Goal: Check status: Check status

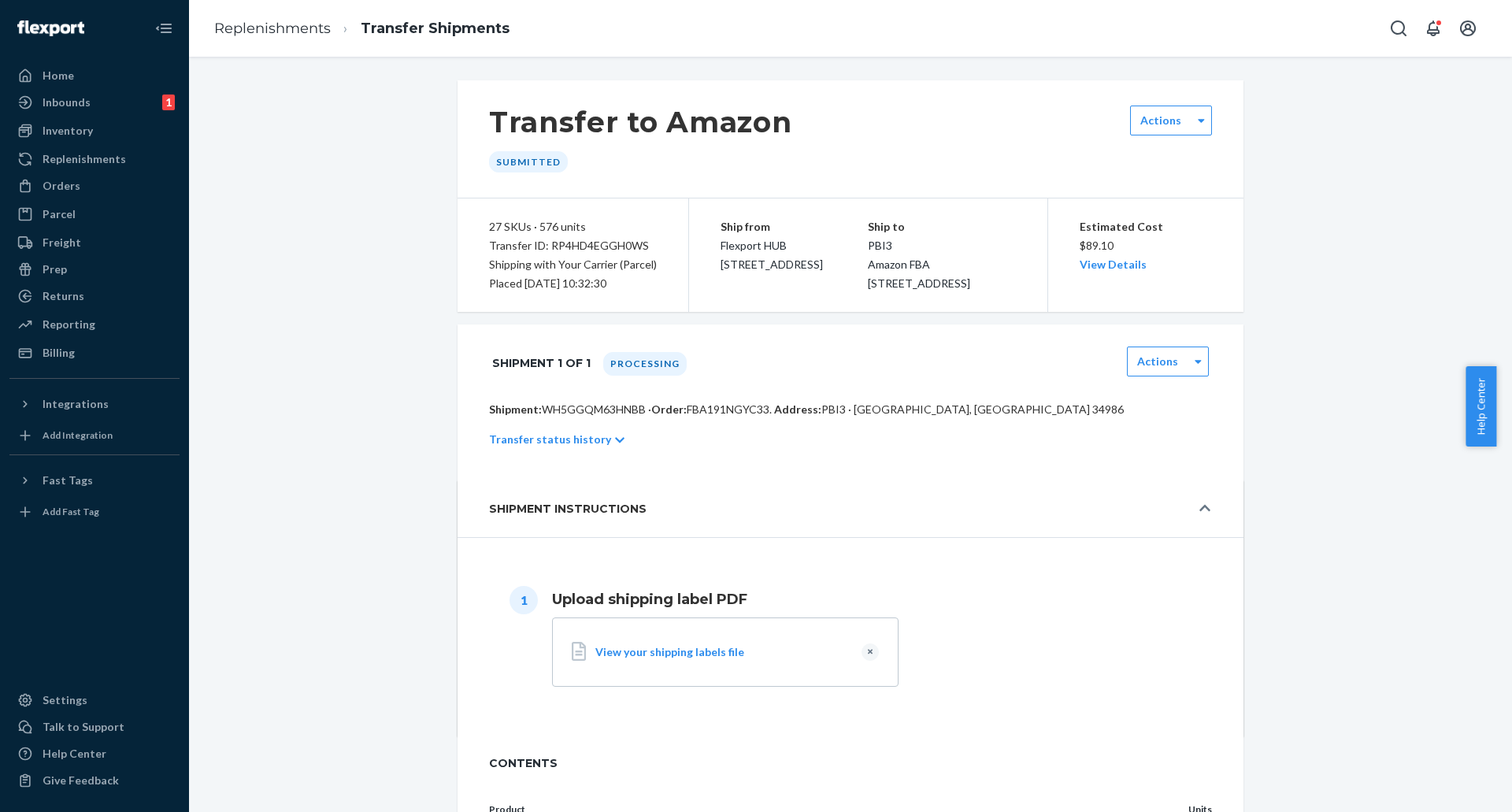
scroll to position [718, 0]
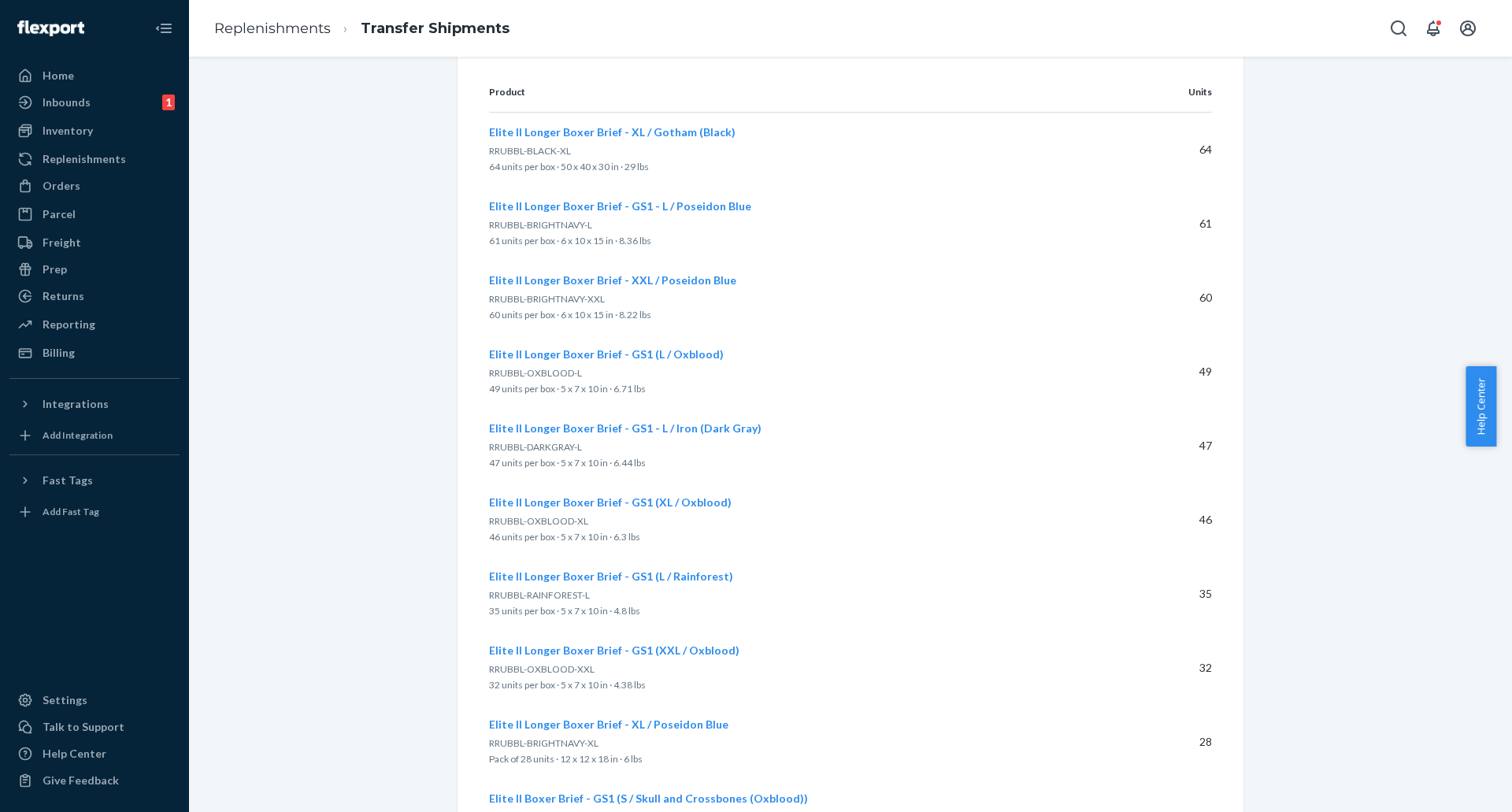
click at [81, 187] on div "Orders" at bounding box center [94, 186] width 167 height 22
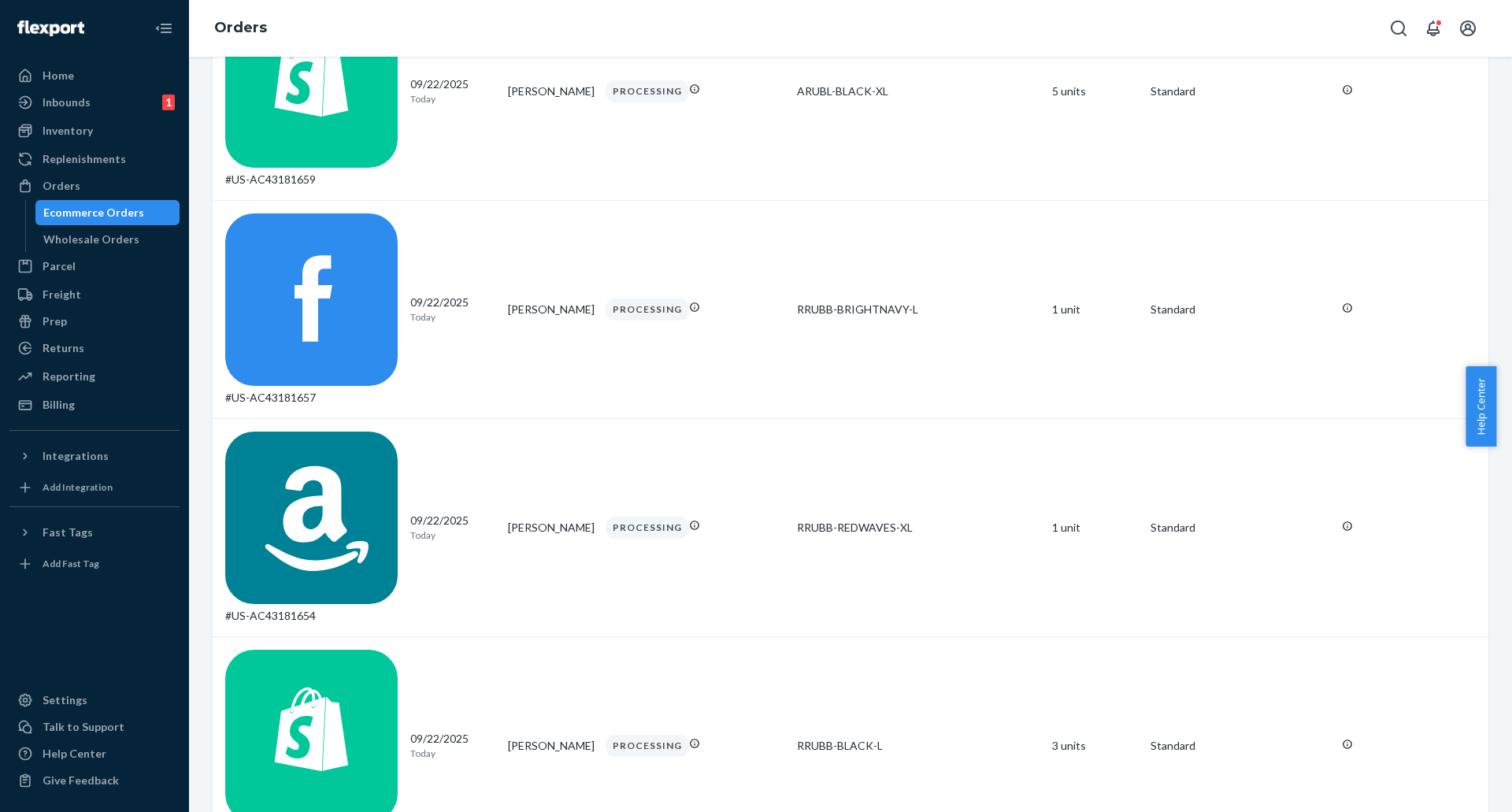
scroll to position [5048, 0]
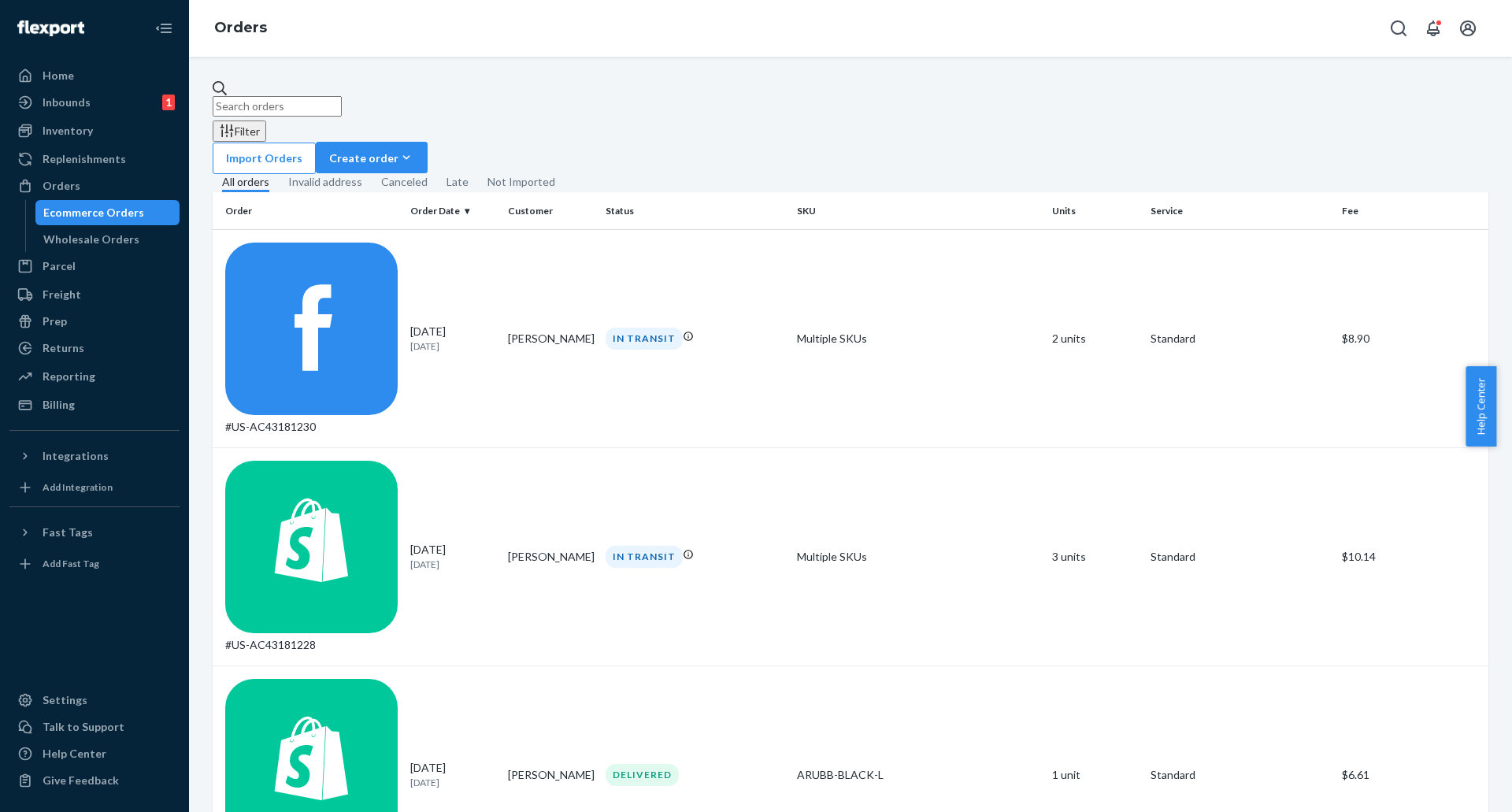
drag, startPoint x: 303, startPoint y: 403, endPoint x: 1077, endPoint y: 148, distance: 814.9
click at [1077, 174] on fieldset "All orders Invalid address Canceled Late Not Imported" at bounding box center [850, 183] width 1276 height 18
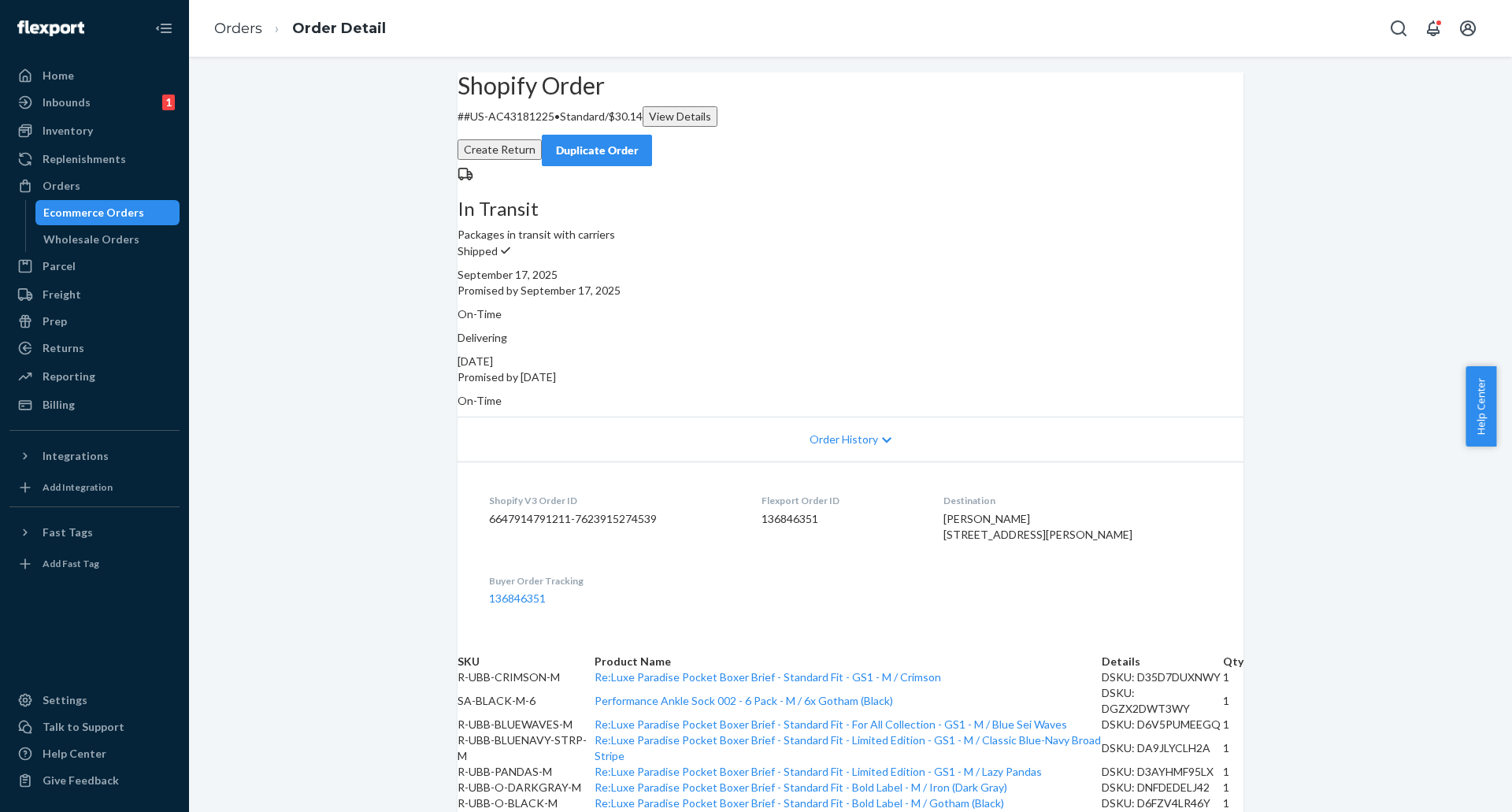
drag, startPoint x: 1011, startPoint y: 525, endPoint x: 1180, endPoint y: 528, distance: 169.0
click at [1180, 528] on div "[PERSON_NAME] [STREET_ADDRESS][PERSON_NAME]" at bounding box center [1077, 526] width 268 height 31
click at [1140, 538] on div "[PERSON_NAME] [STREET_ADDRESS][PERSON_NAME]" at bounding box center [1077, 526] width 268 height 31
drag, startPoint x: 1015, startPoint y: 528, endPoint x: 1086, endPoint y: 539, distance: 71.8
click at [1102, 530] on span "[PERSON_NAME] [STREET_ADDRESS][PERSON_NAME]" at bounding box center [1038, 526] width 189 height 29
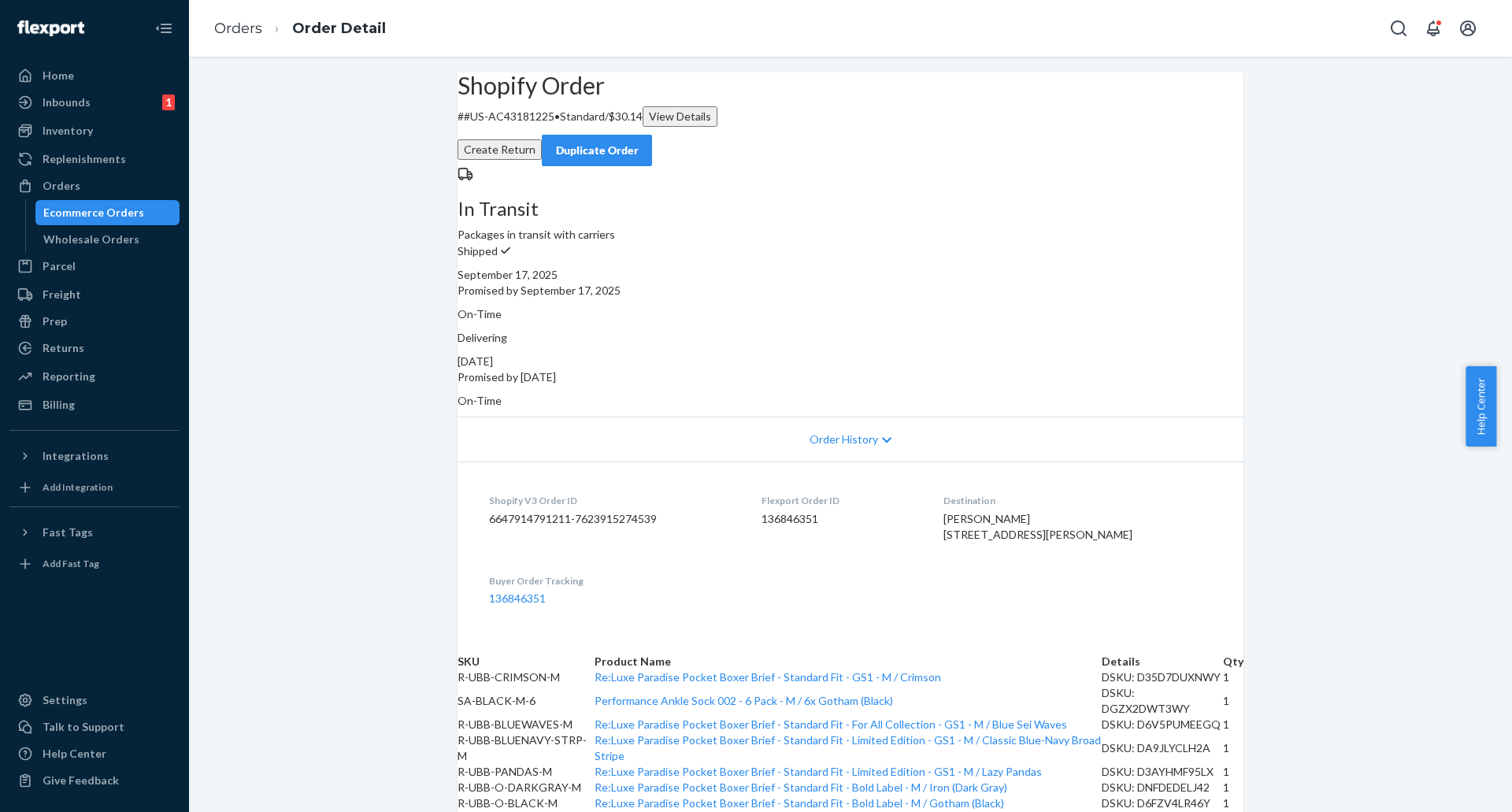
click at [1068, 543] on div "[PERSON_NAME] [STREET_ADDRESS][PERSON_NAME]" at bounding box center [1077, 526] width 268 height 31
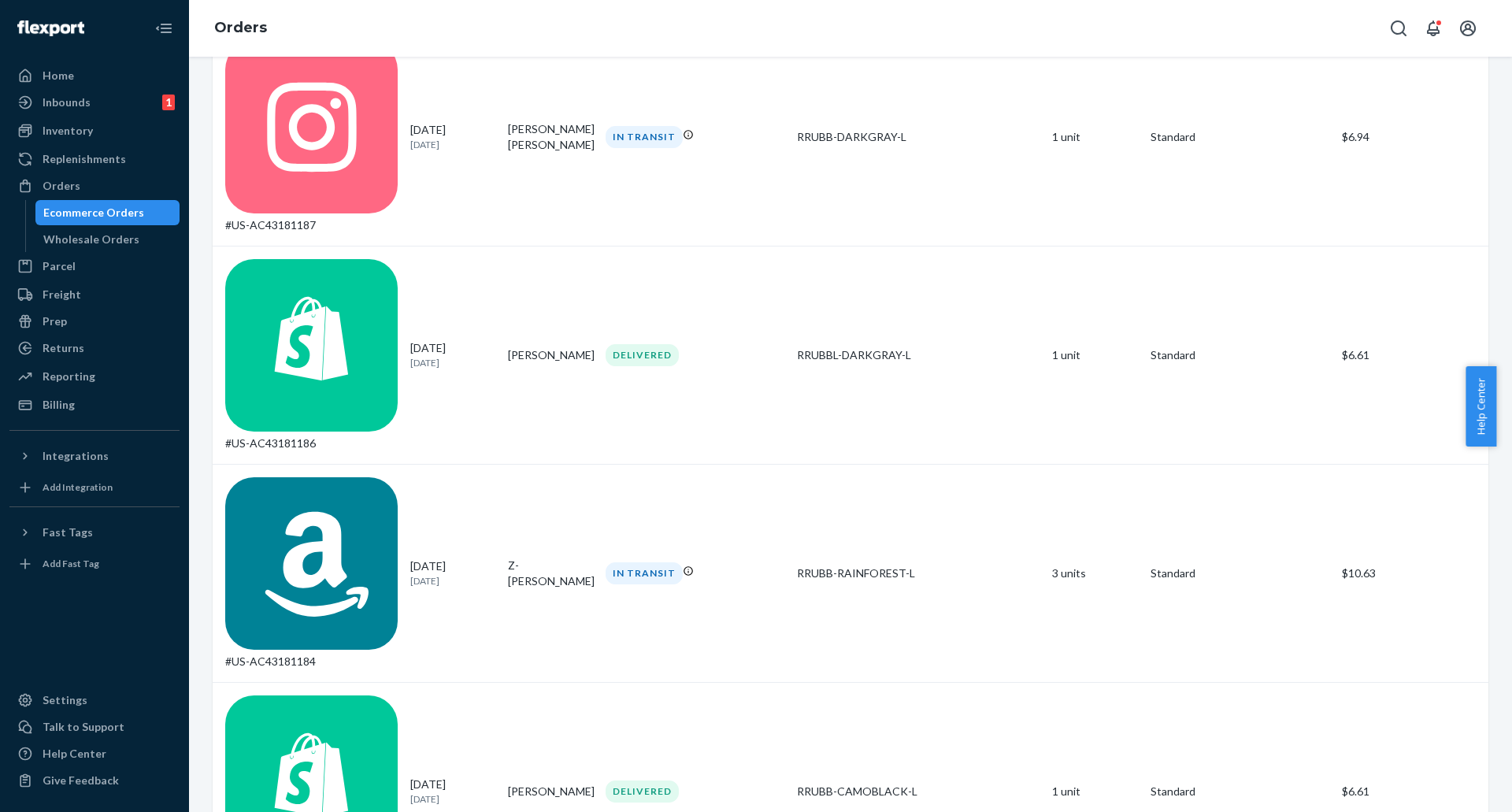
scroll to position [5035, 0]
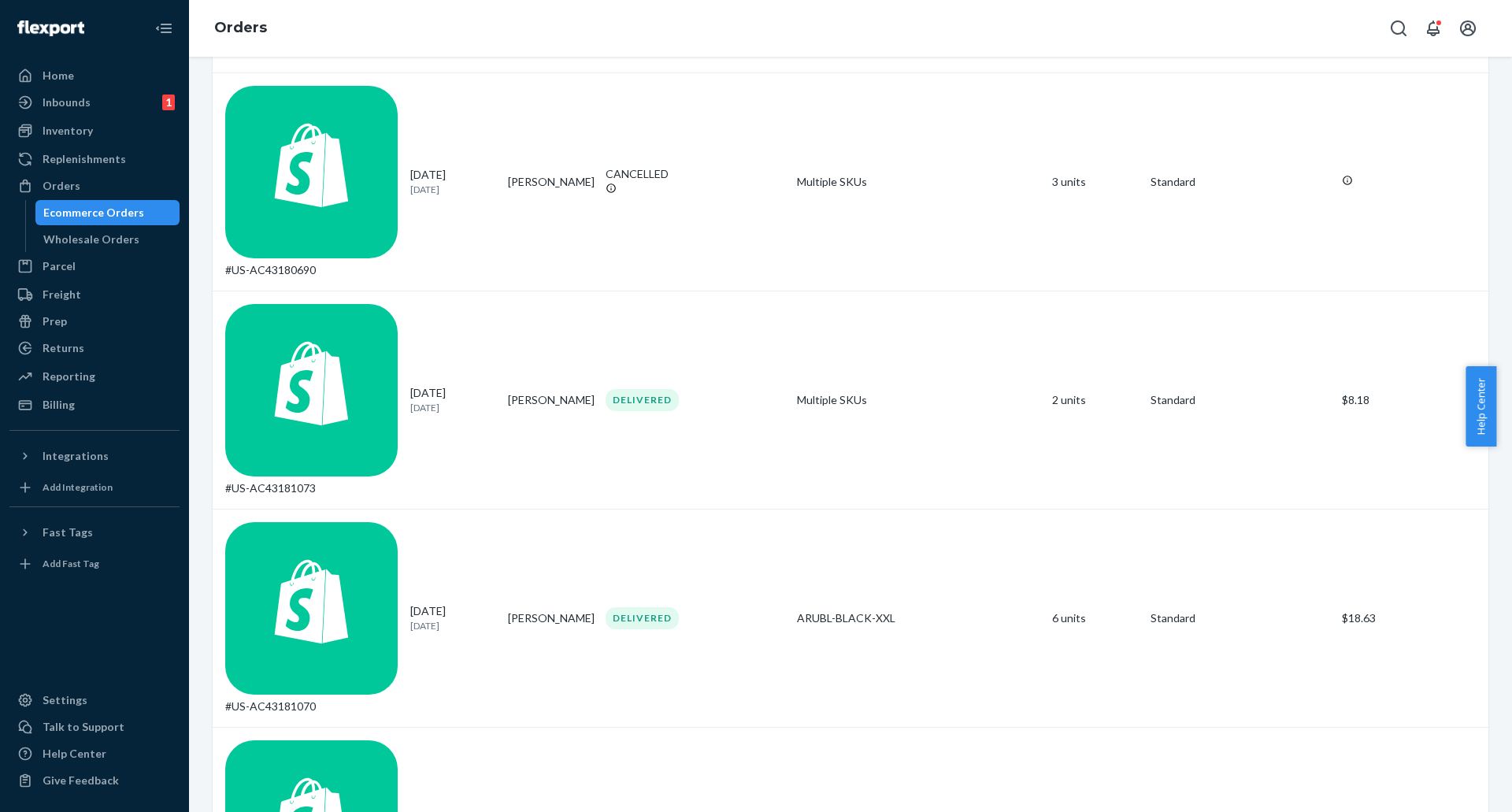
scroll to position [1260, 0]
